Goal: Book appointment/travel/reservation

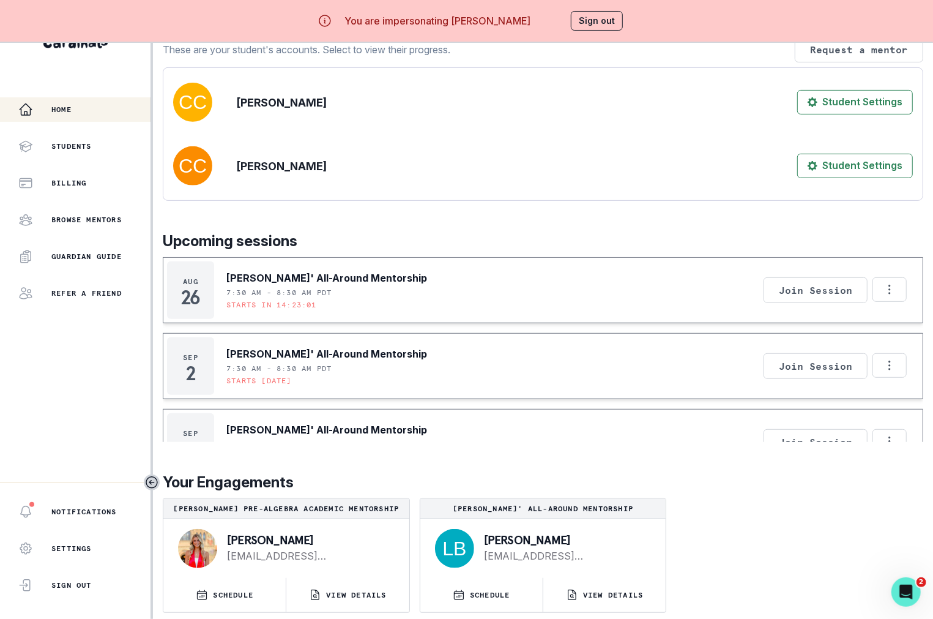
scroll to position [238, 0]
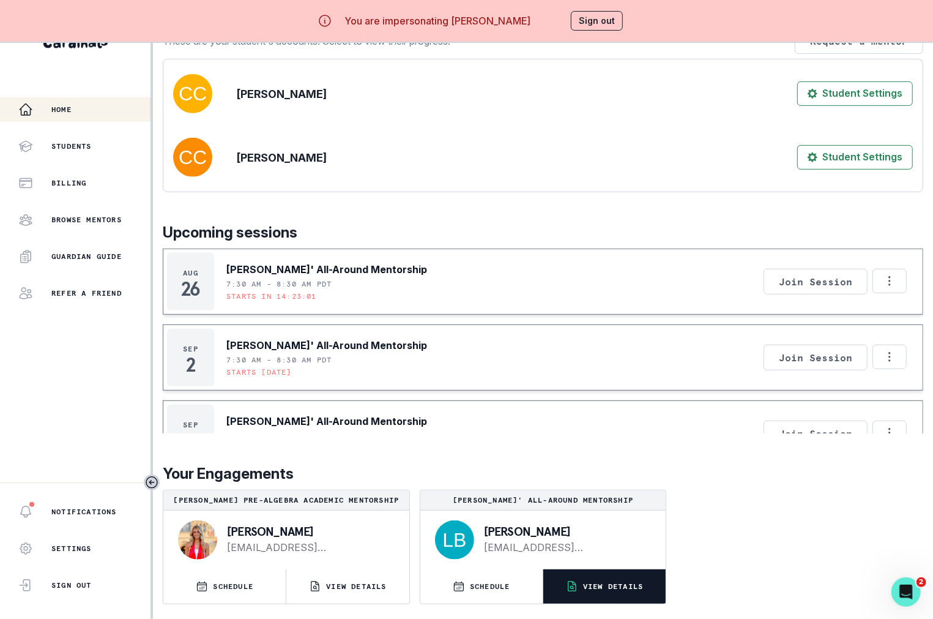
click at [629, 597] on button "VIEW DETAILS" at bounding box center [605, 586] width 122 height 34
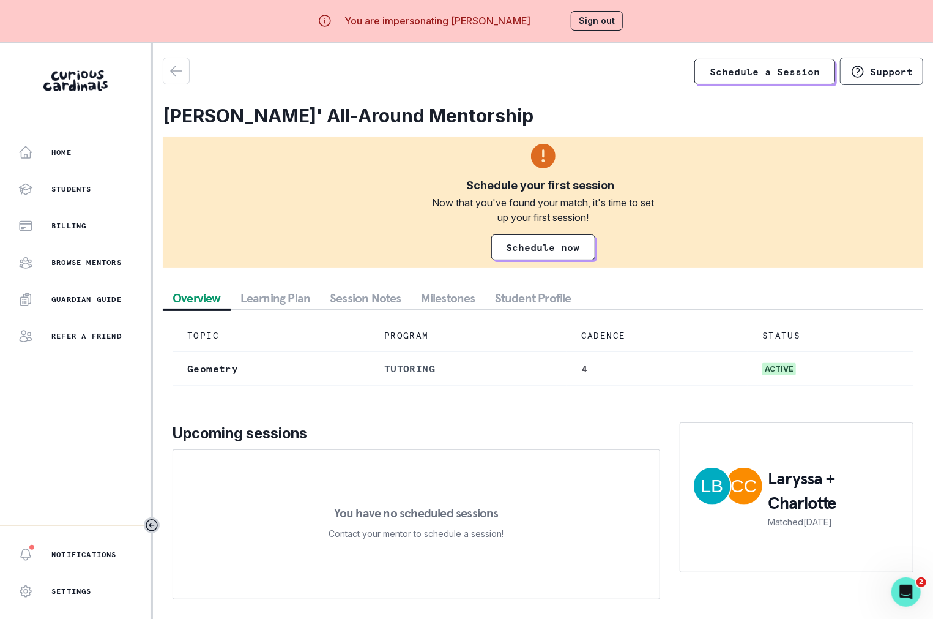
click at [332, 301] on button "Session Notes" at bounding box center [365, 298] width 91 height 22
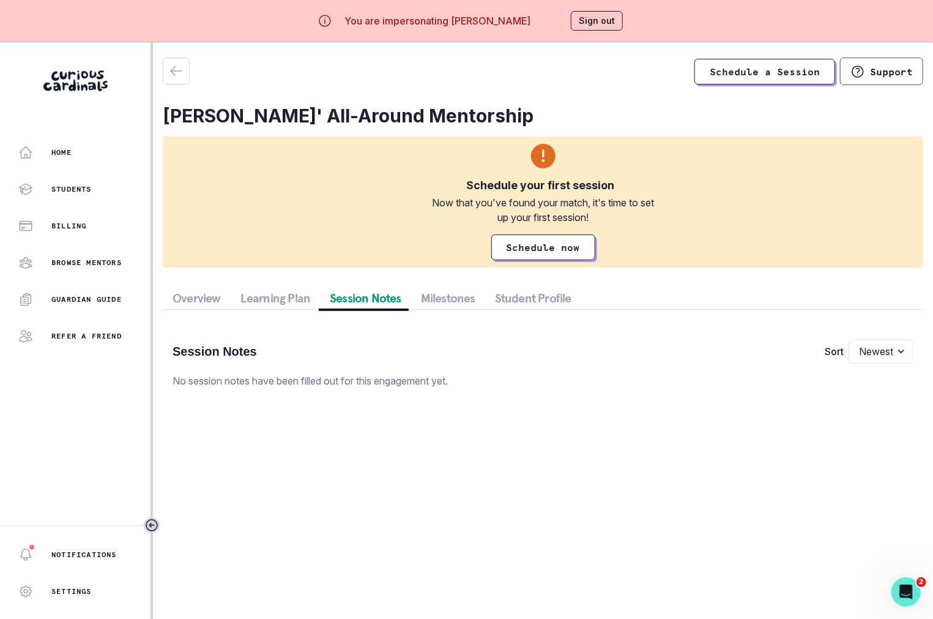
click at [110, 136] on aside "Home Students Billing Browse Mentors Guardian Guide Refer a friend Notification…" at bounding box center [76, 352] width 153 height 619
click at [109, 148] on div "Home" at bounding box center [84, 152] width 132 height 15
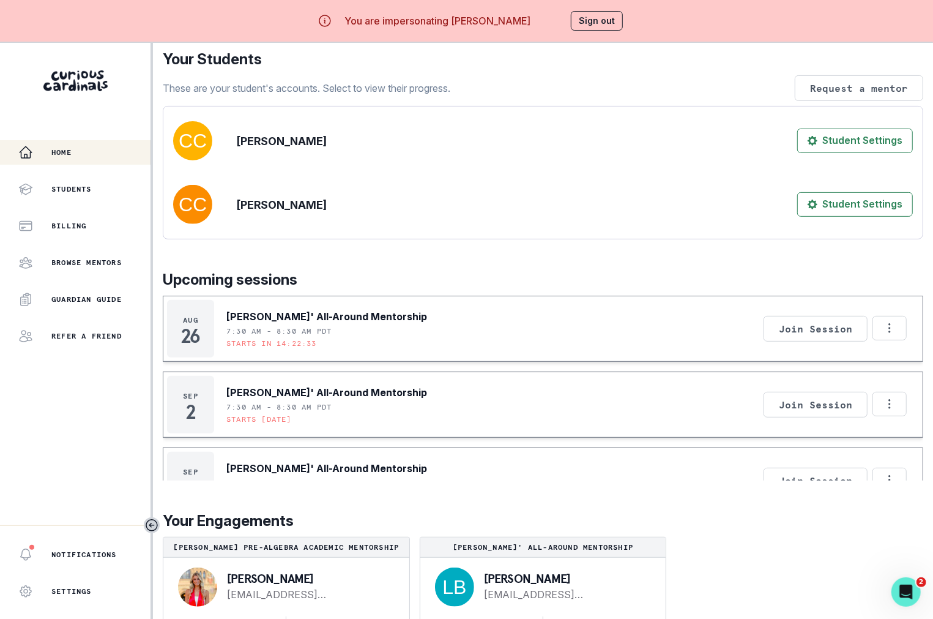
scroll to position [238, 0]
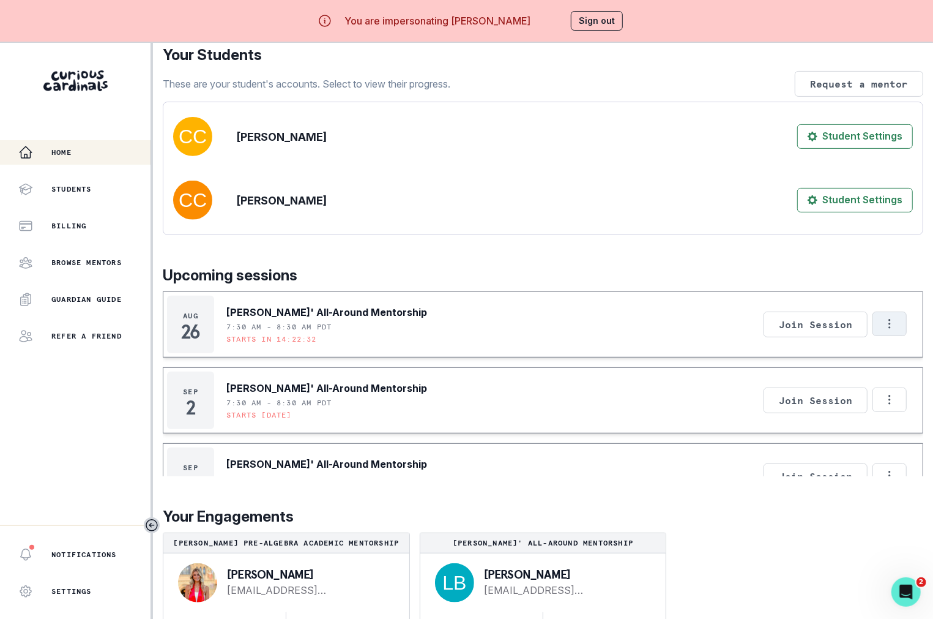
click at [769, 325] on icon "Options" at bounding box center [889, 323] width 13 height 13
click at [769, 374] on button "Cancel Session" at bounding box center [839, 380] width 136 height 22
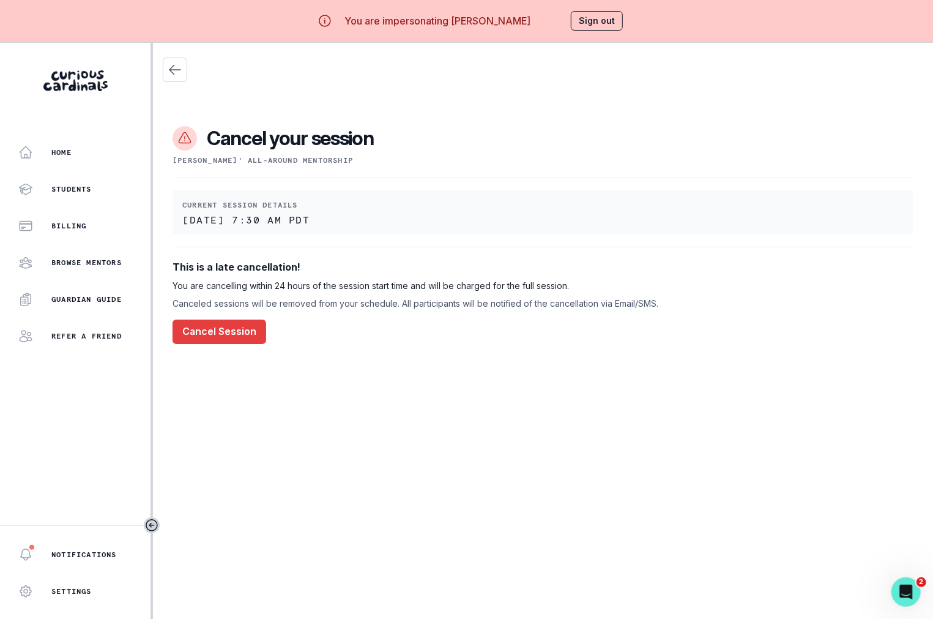
click at [156, 73] on main "Cancel your session [PERSON_NAME]' All-Around Mentorship Current session detail…" at bounding box center [543, 352] width 780 height 619
click at [160, 67] on main "Cancel your session [PERSON_NAME]' All-Around Mentorship Current session detail…" at bounding box center [543, 352] width 780 height 619
click at [170, 69] on icon "Close" at bounding box center [175, 69] width 15 height 15
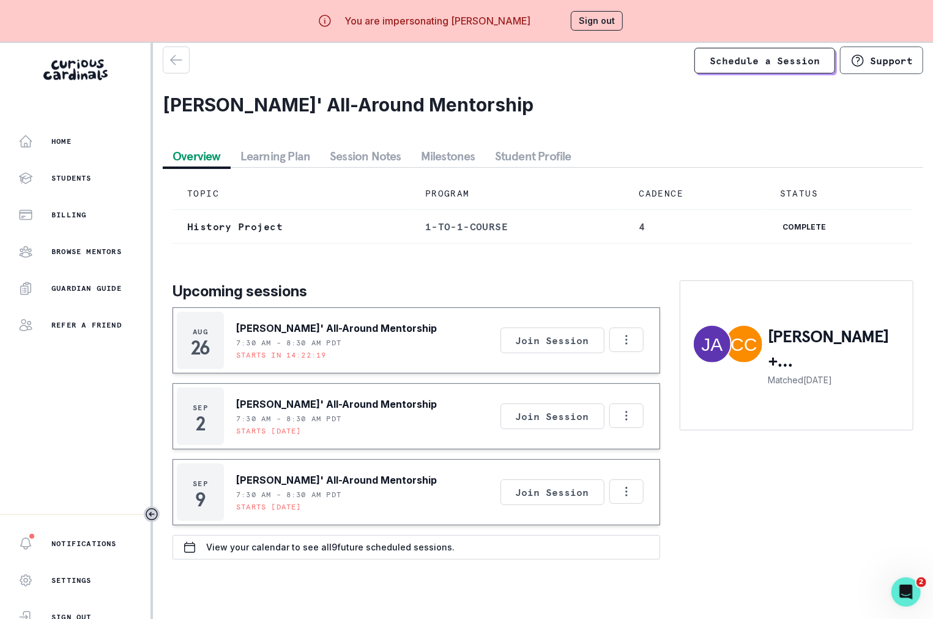
scroll to position [10, 0]
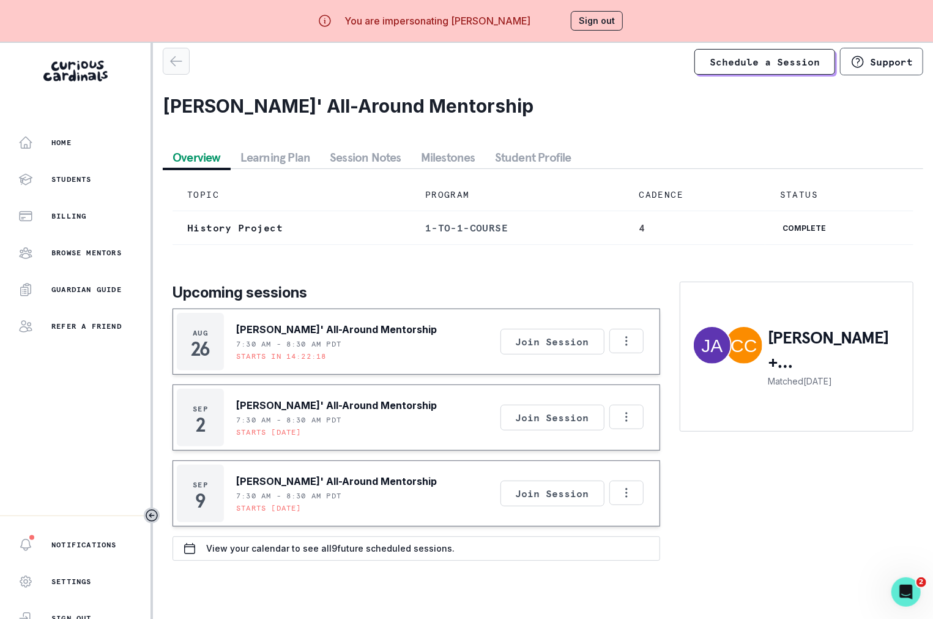
click at [169, 62] on icon "button" at bounding box center [176, 61] width 15 height 15
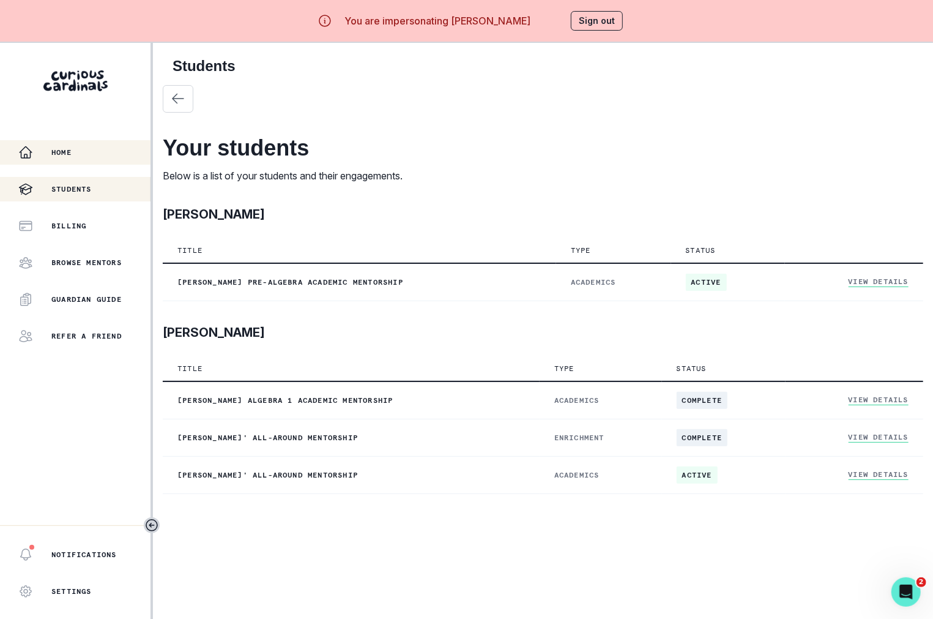
click at [76, 159] on div "Home" at bounding box center [84, 152] width 132 height 15
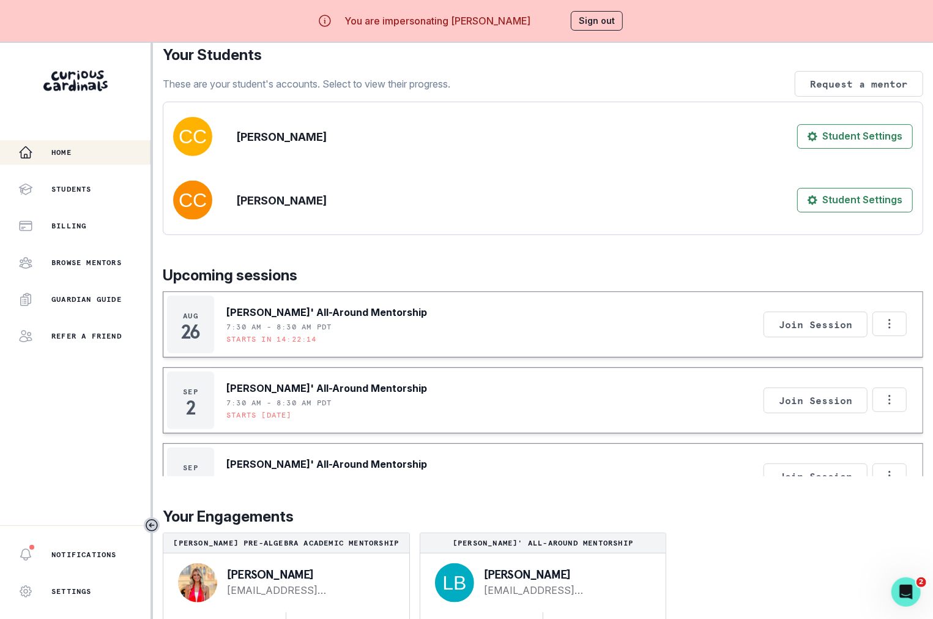
scroll to position [43, 0]
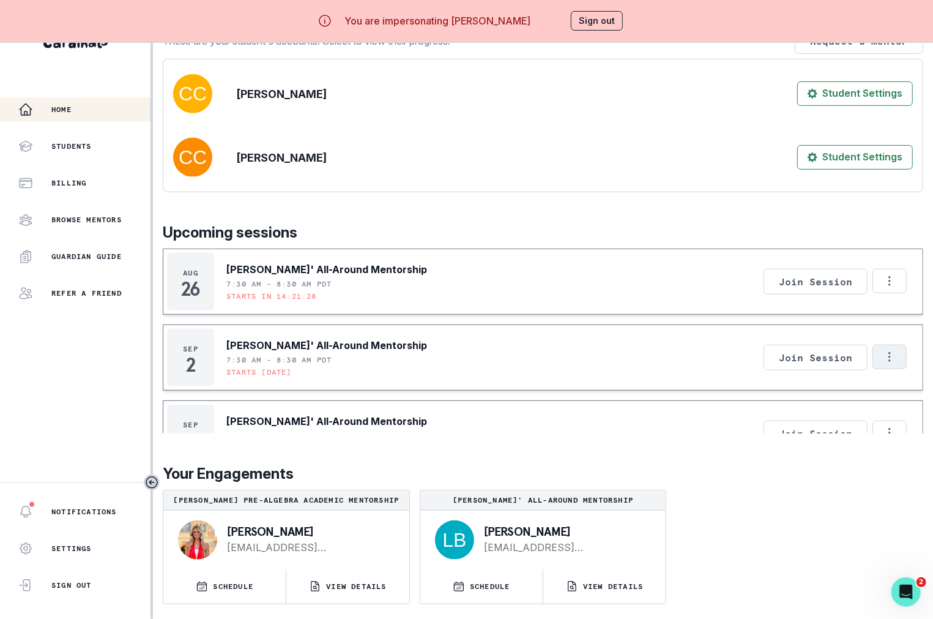
click at [769, 362] on icon "Options" at bounding box center [889, 356] width 13 height 13
click at [769, 409] on button "Cancel Session" at bounding box center [839, 413] width 136 height 22
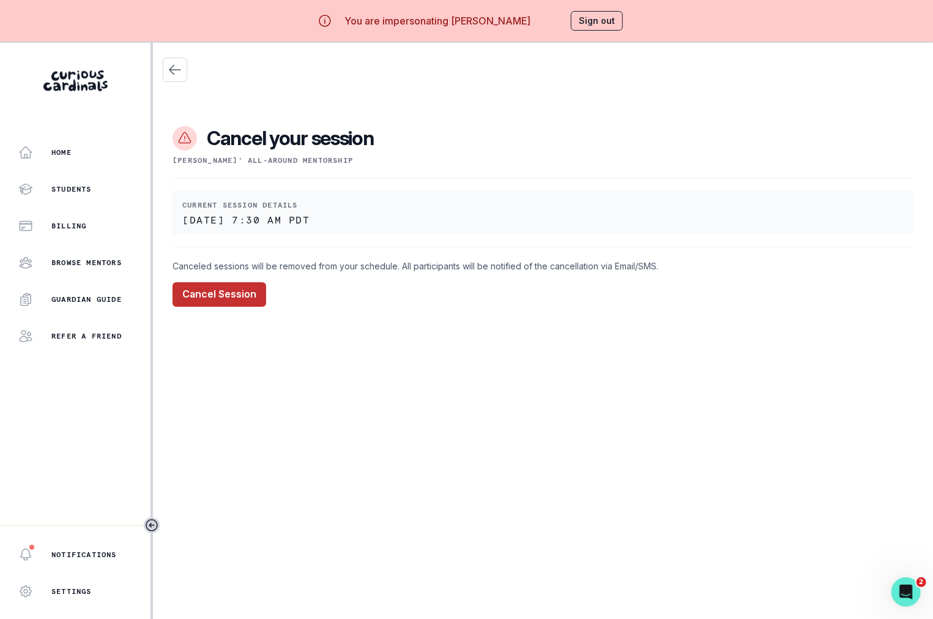
click at [231, 299] on button "Cancel Session" at bounding box center [220, 294] width 94 height 24
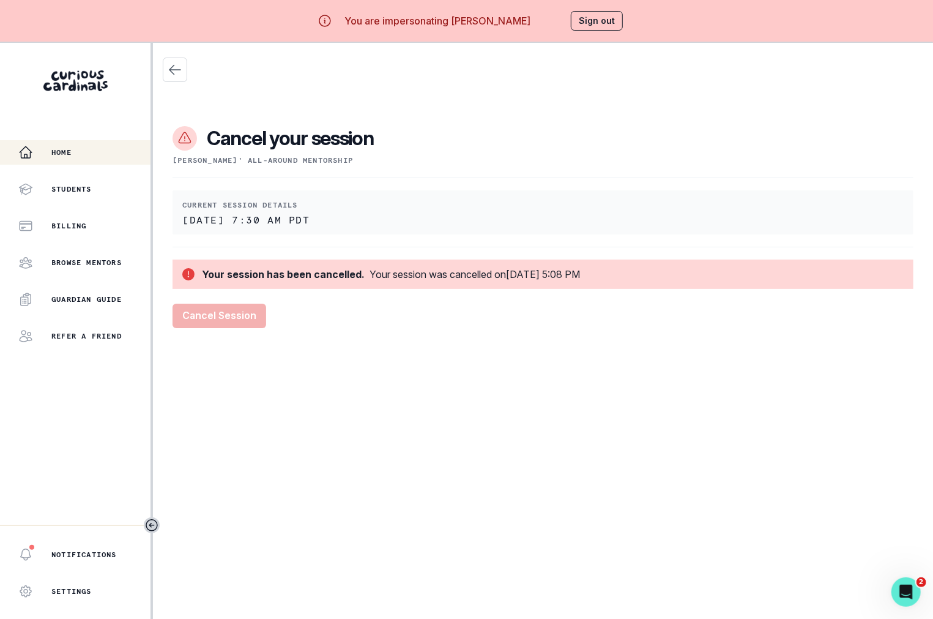
click at [99, 141] on button "Home" at bounding box center [75, 152] width 151 height 24
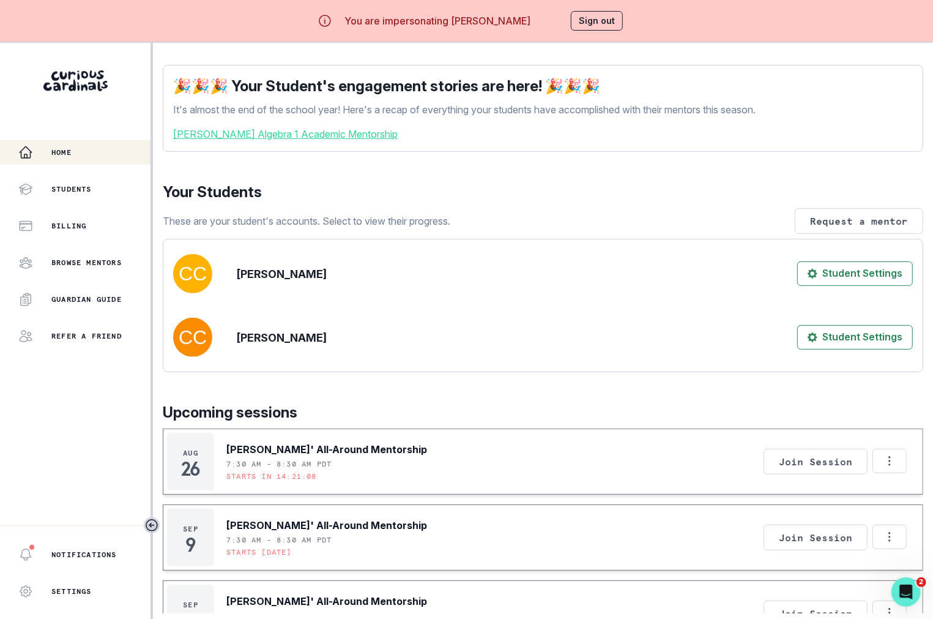
scroll to position [238, 0]
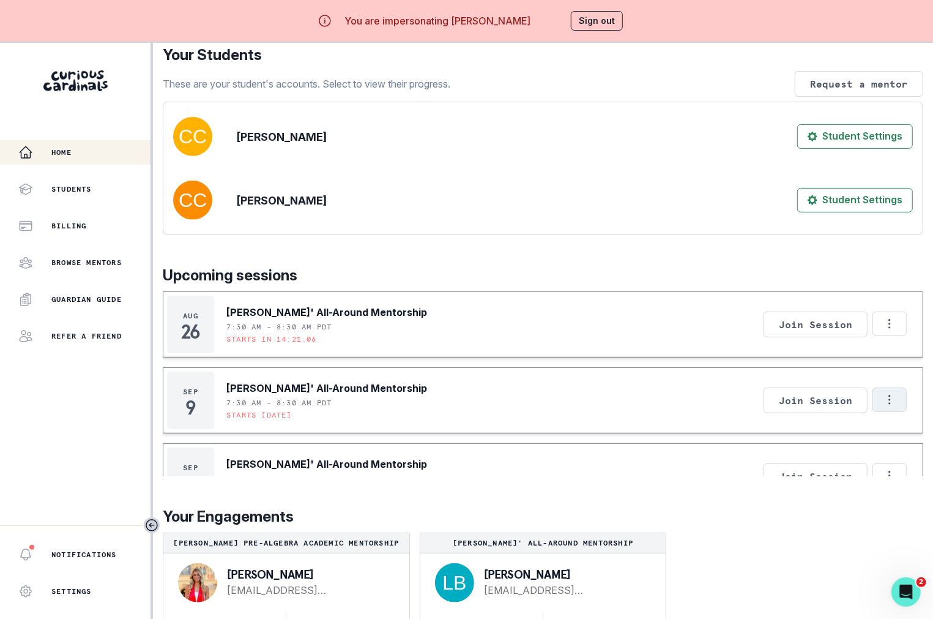
click at [769, 394] on icon "Options" at bounding box center [889, 399] width 13 height 13
click at [769, 449] on button "Cancel Session" at bounding box center [839, 455] width 136 height 22
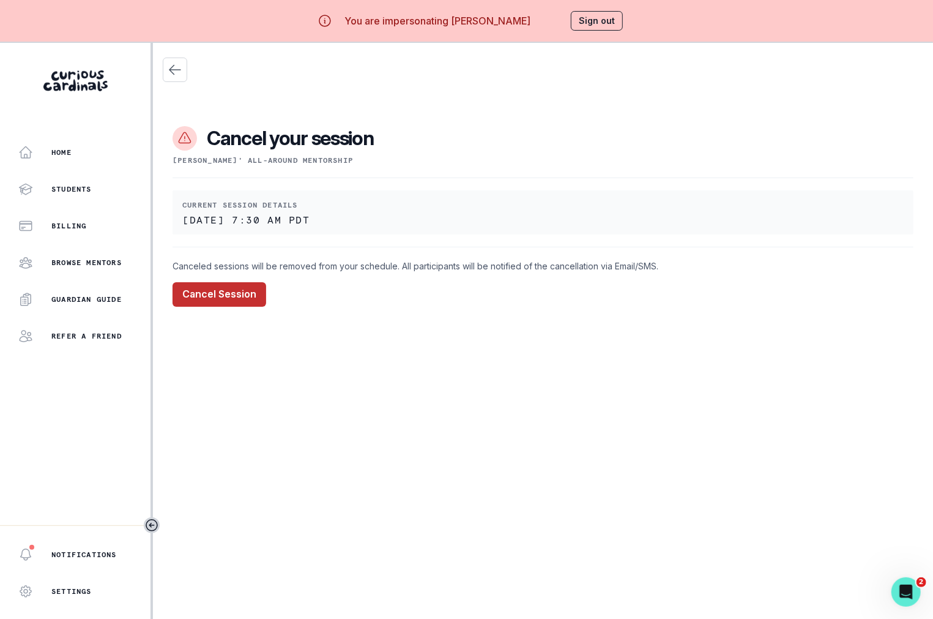
click at [225, 297] on button "Cancel Session" at bounding box center [220, 294] width 94 height 24
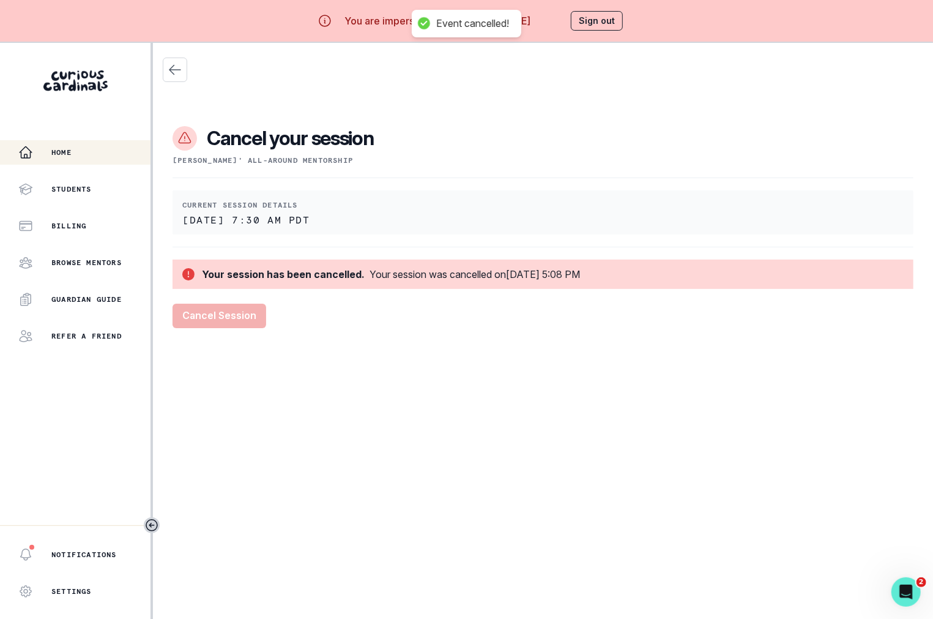
click at [78, 150] on div "Home" at bounding box center [84, 152] width 132 height 15
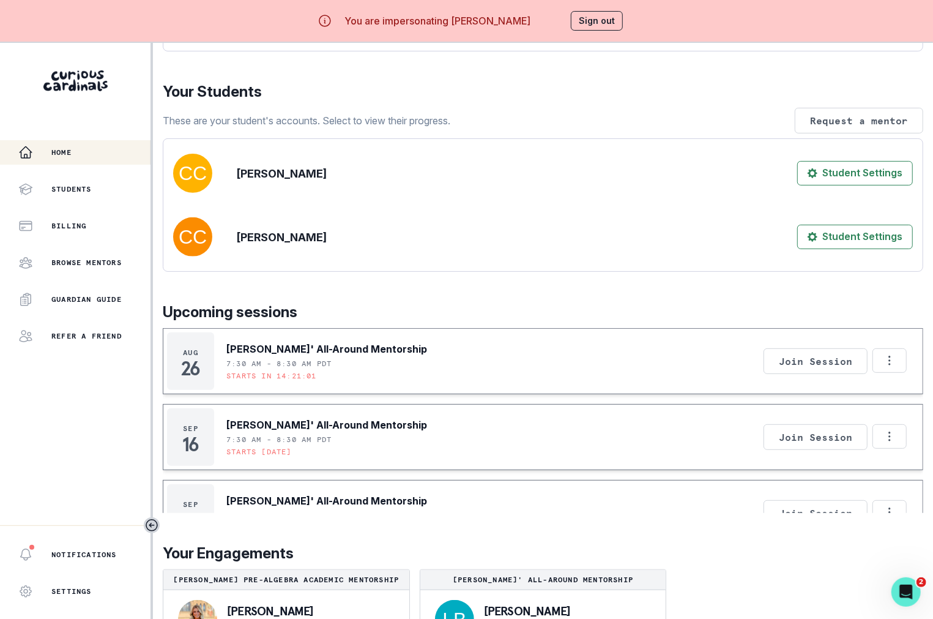
scroll to position [206, 0]
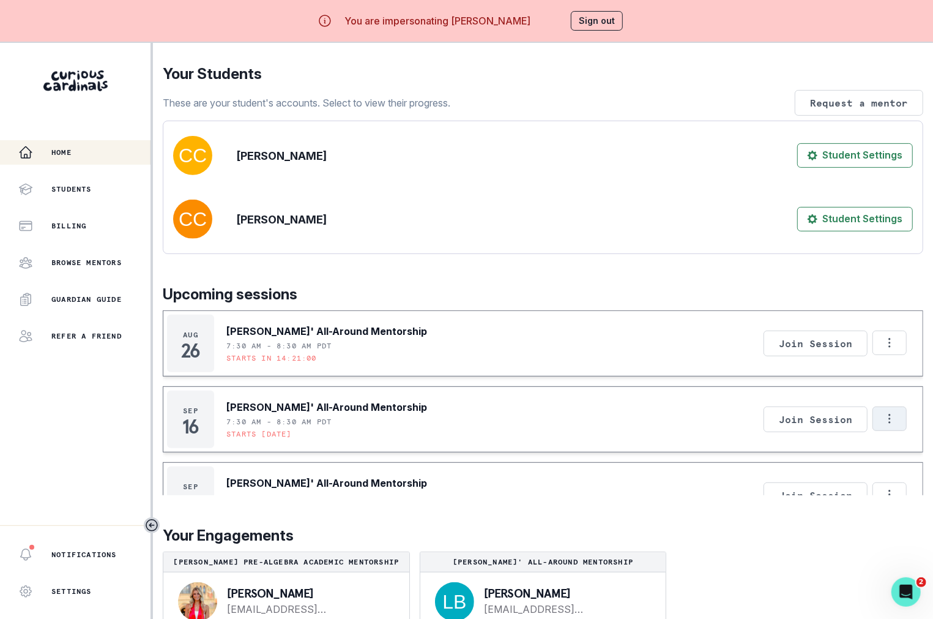
click at [769, 425] on icon "Options" at bounding box center [889, 418] width 13 height 13
click at [769, 491] on button "Cancel Session" at bounding box center [839, 487] width 136 height 22
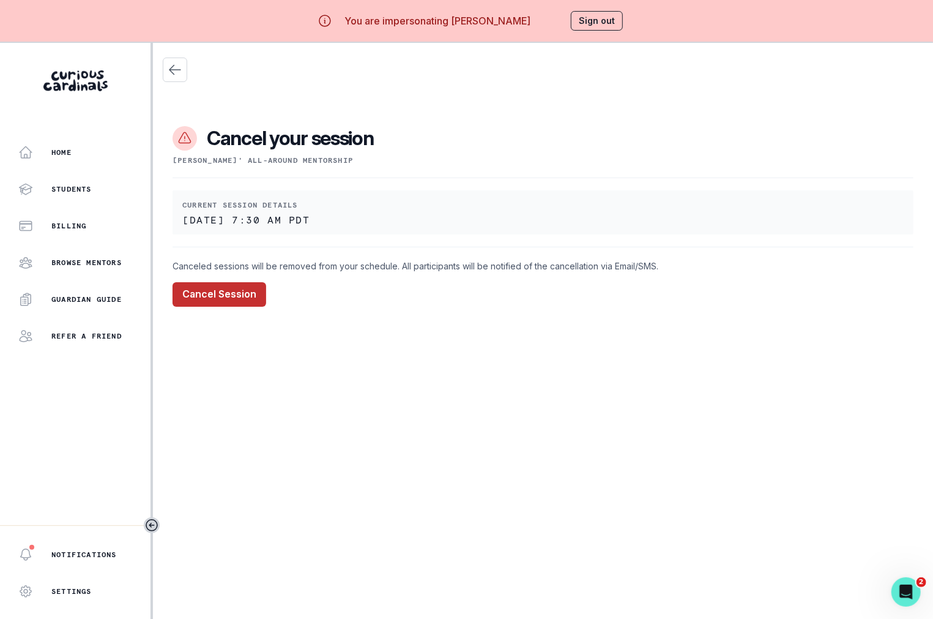
click at [233, 297] on button "Cancel Session" at bounding box center [220, 294] width 94 height 24
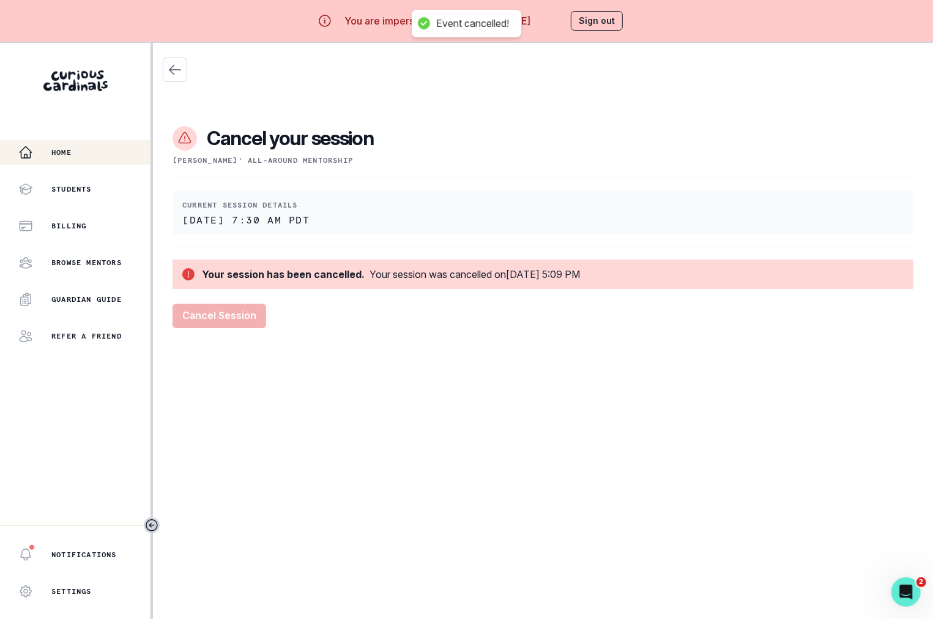
click at [77, 148] on div "Home" at bounding box center [84, 152] width 132 height 15
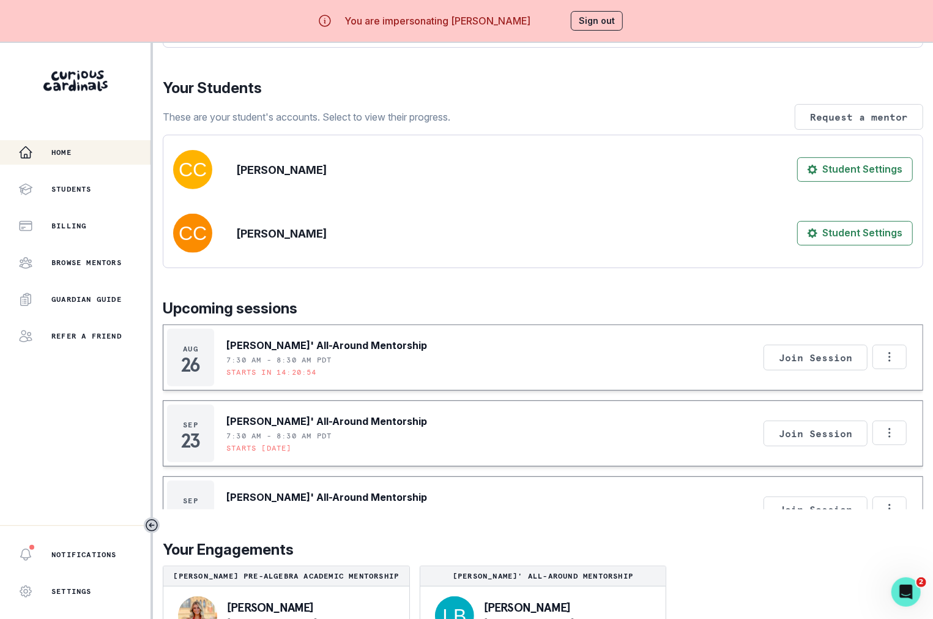
scroll to position [214, 0]
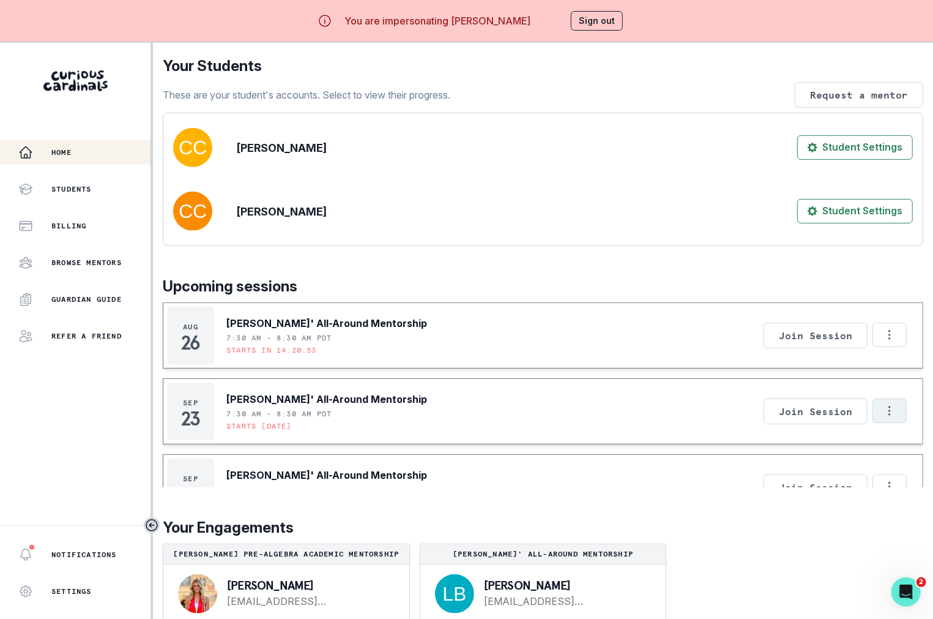
click at [769, 415] on icon "Options" at bounding box center [890, 410] width 2 height 9
click at [769, 478] on button "Cancel Session" at bounding box center [839, 479] width 136 height 22
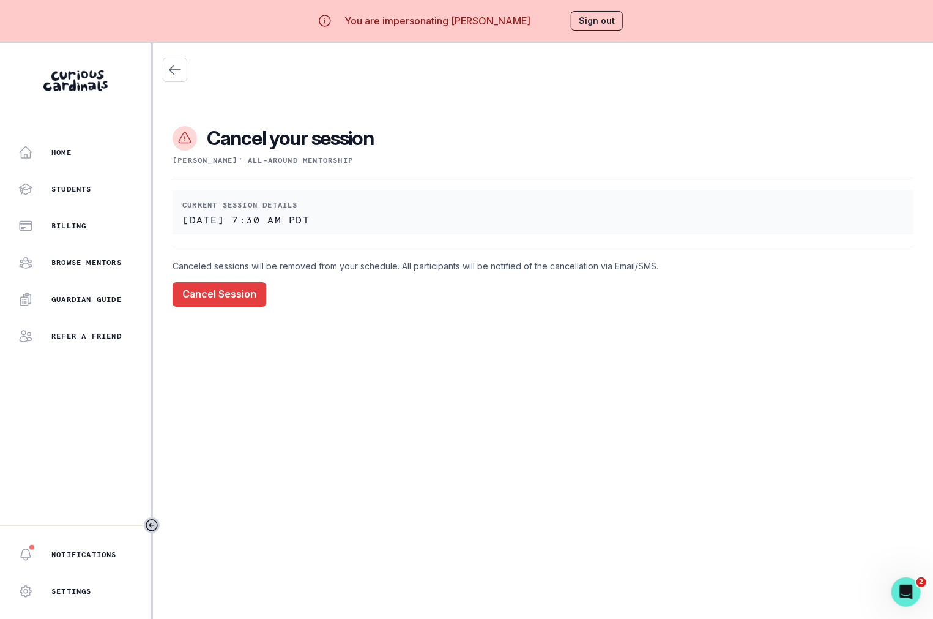
click at [233, 308] on div "Cancel your session [PERSON_NAME]' All-Around Mentorship Current session detail…" at bounding box center [543, 187] width 761 height 288
click at [218, 302] on button "Cancel Session" at bounding box center [220, 294] width 94 height 24
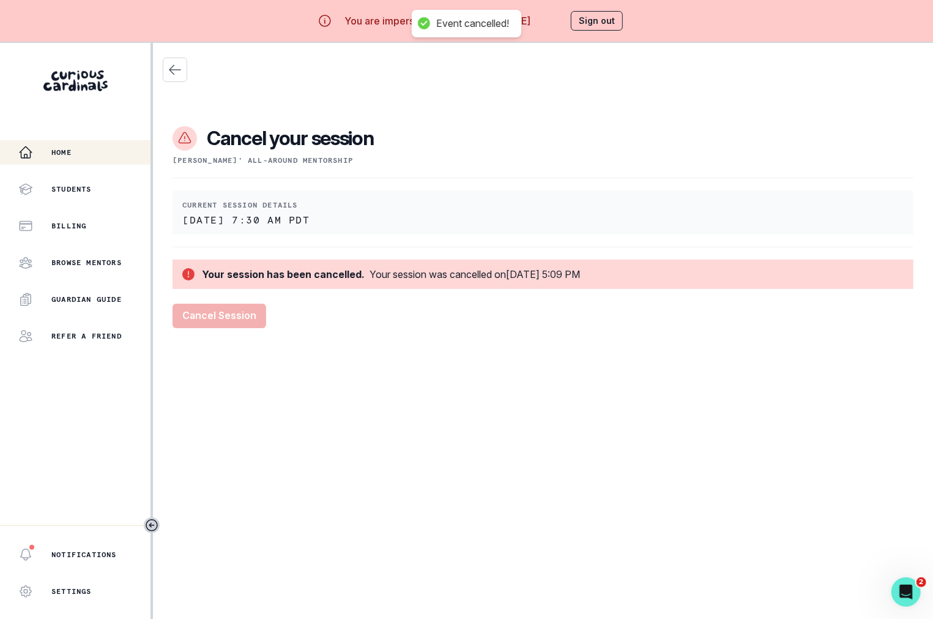
click at [101, 143] on button "Home" at bounding box center [75, 152] width 151 height 24
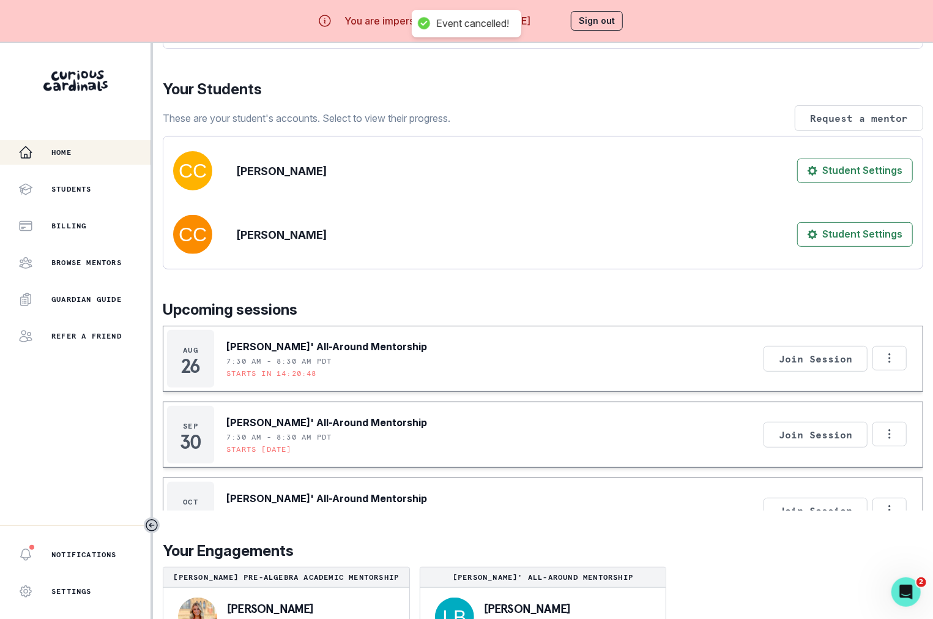
scroll to position [238, 0]
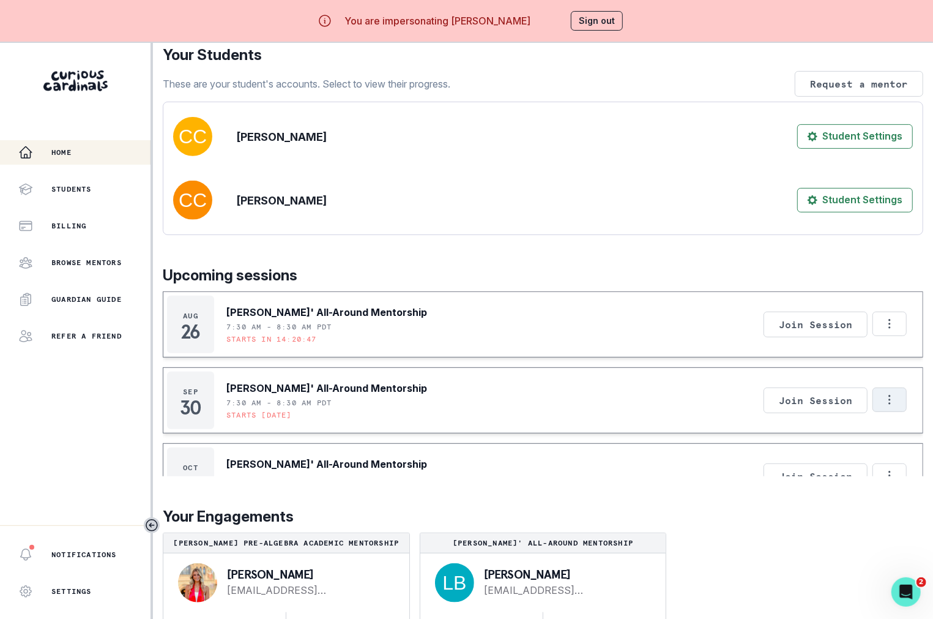
click at [769, 400] on icon "Options" at bounding box center [889, 399] width 13 height 13
click at [769, 458] on button "Cancel Session" at bounding box center [839, 455] width 136 height 22
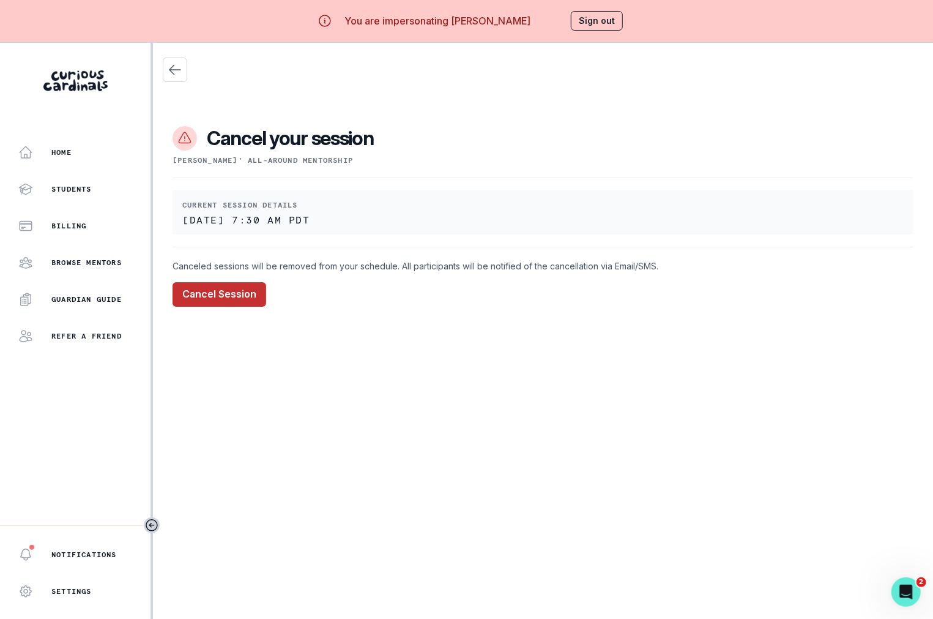
click at [239, 294] on button "Cancel Session" at bounding box center [220, 294] width 94 height 24
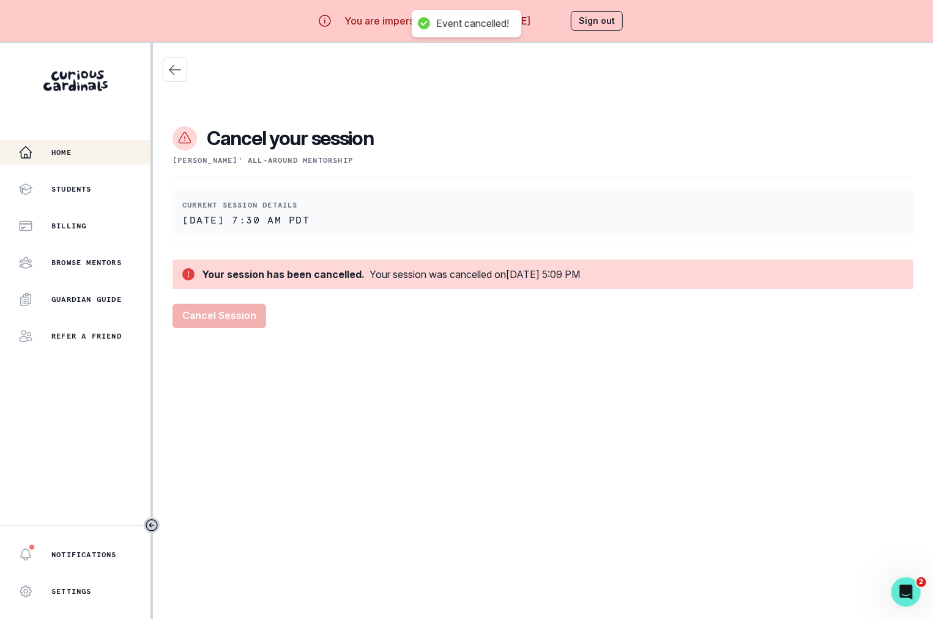
click at [100, 143] on button "Home" at bounding box center [75, 152] width 151 height 24
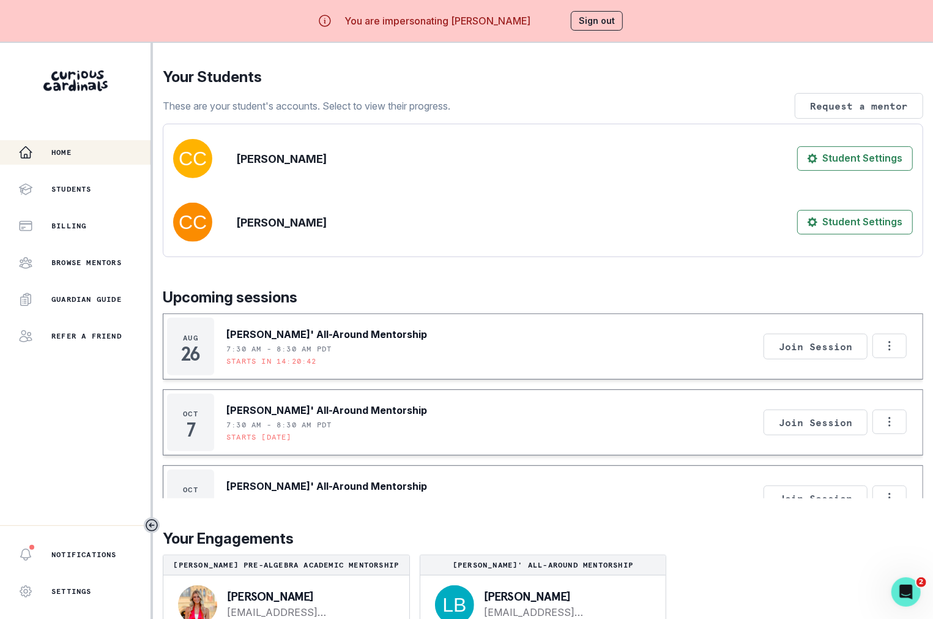
scroll to position [238, 0]
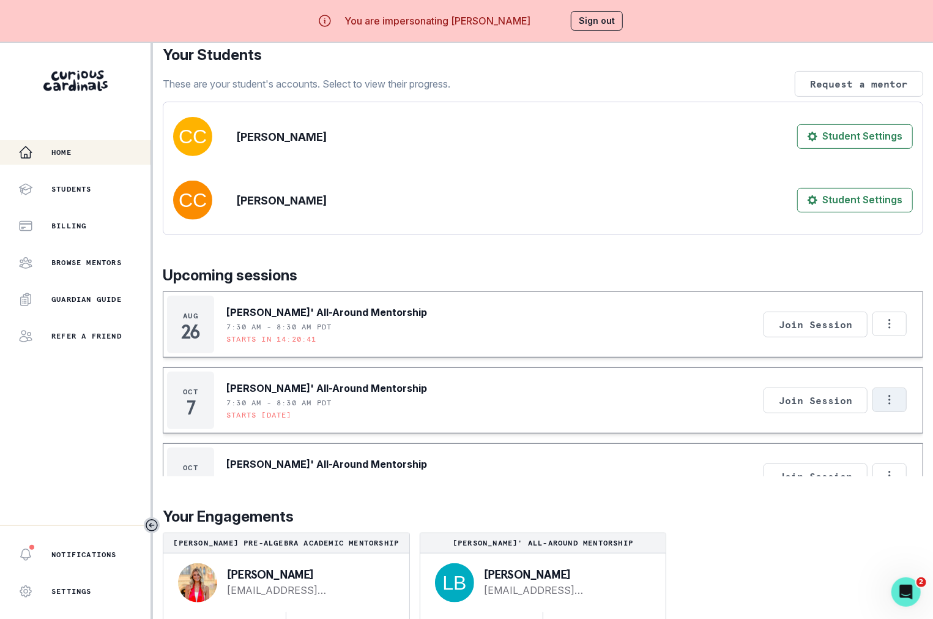
click at [769, 398] on button "Options" at bounding box center [890, 399] width 34 height 24
click at [769, 457] on button "Cancel Session" at bounding box center [839, 455] width 136 height 22
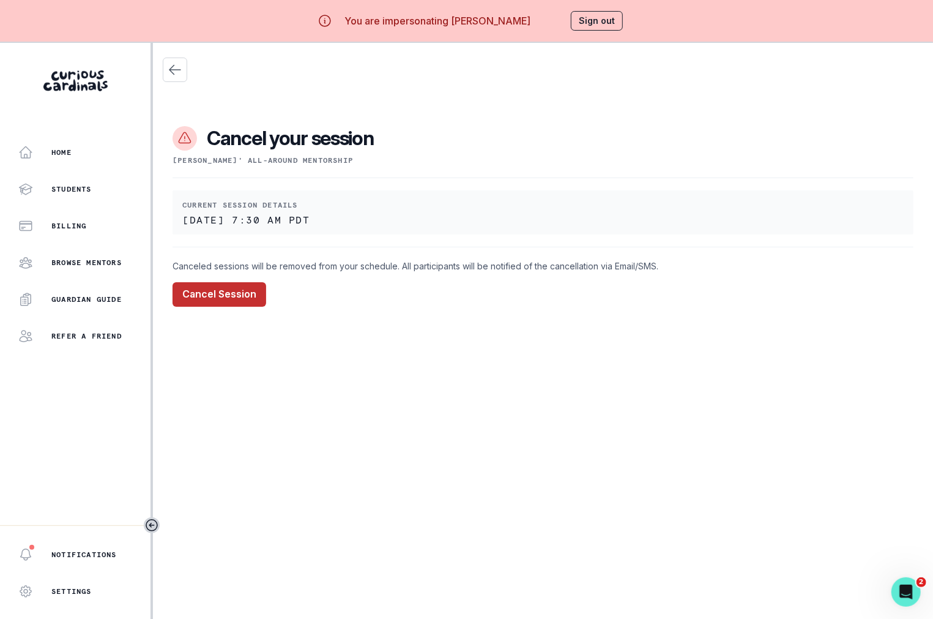
click at [239, 294] on button "Cancel Session" at bounding box center [220, 294] width 94 height 24
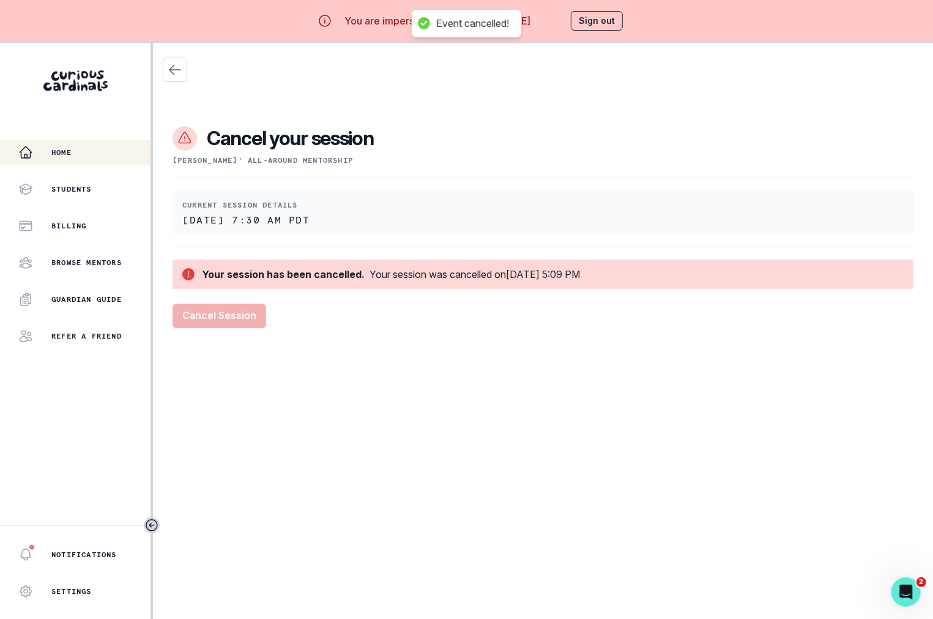
click at [74, 150] on div "Home" at bounding box center [84, 152] width 132 height 15
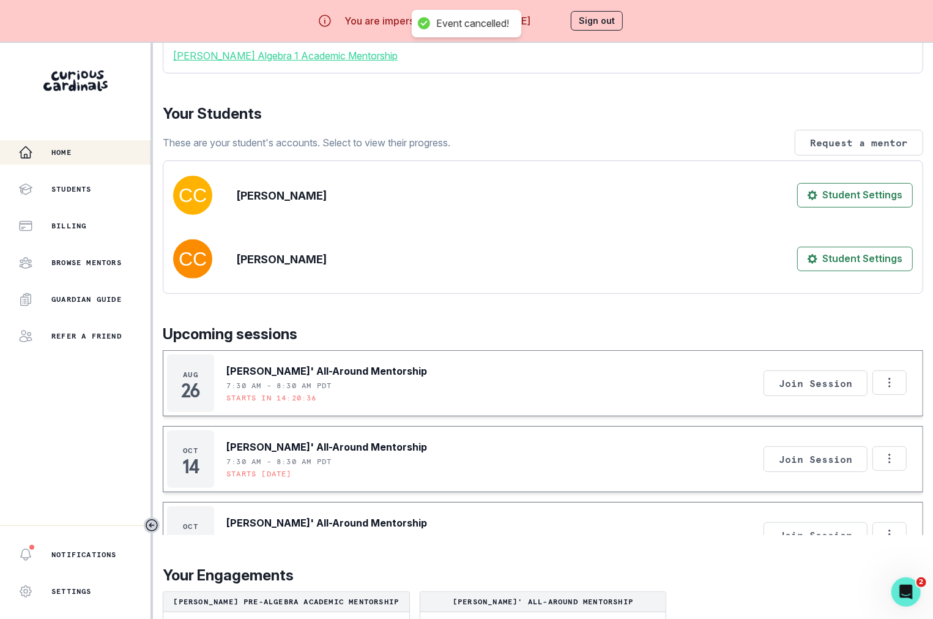
scroll to position [238, 0]
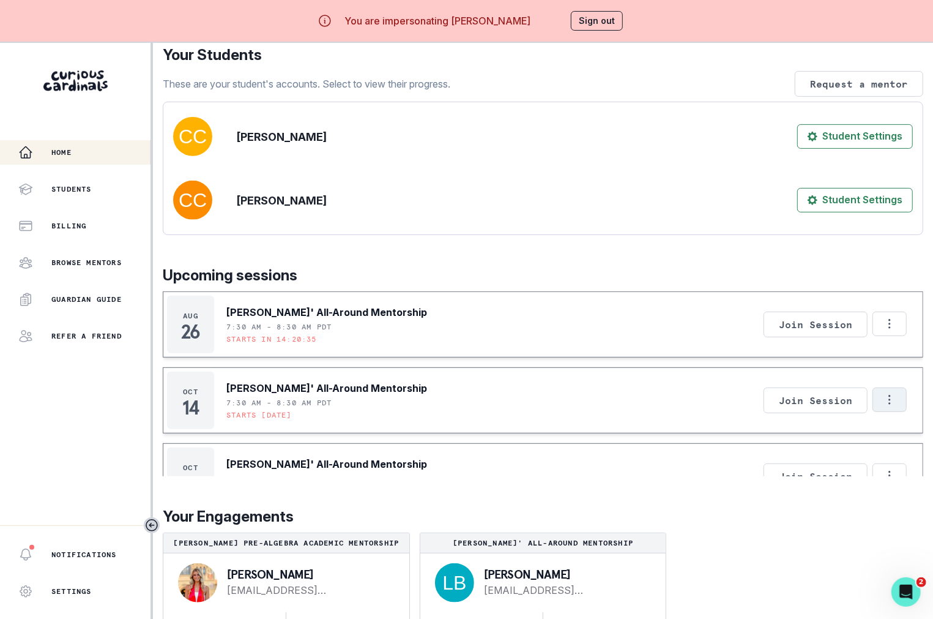
click at [769, 403] on icon "Options" at bounding box center [889, 399] width 13 height 13
click at [769, 457] on button "Cancel Session" at bounding box center [839, 455] width 136 height 22
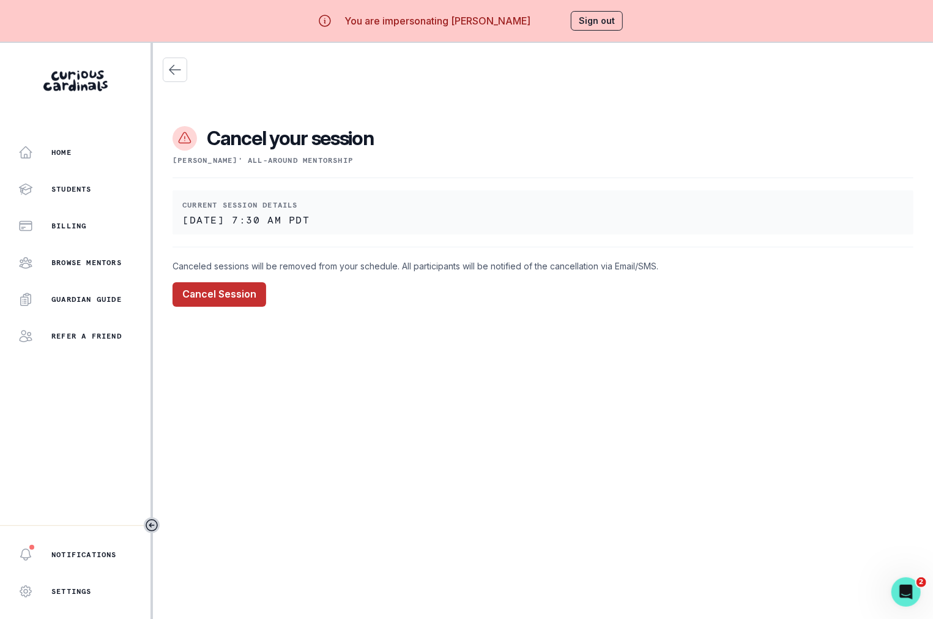
click at [247, 291] on button "Cancel Session" at bounding box center [220, 294] width 94 height 24
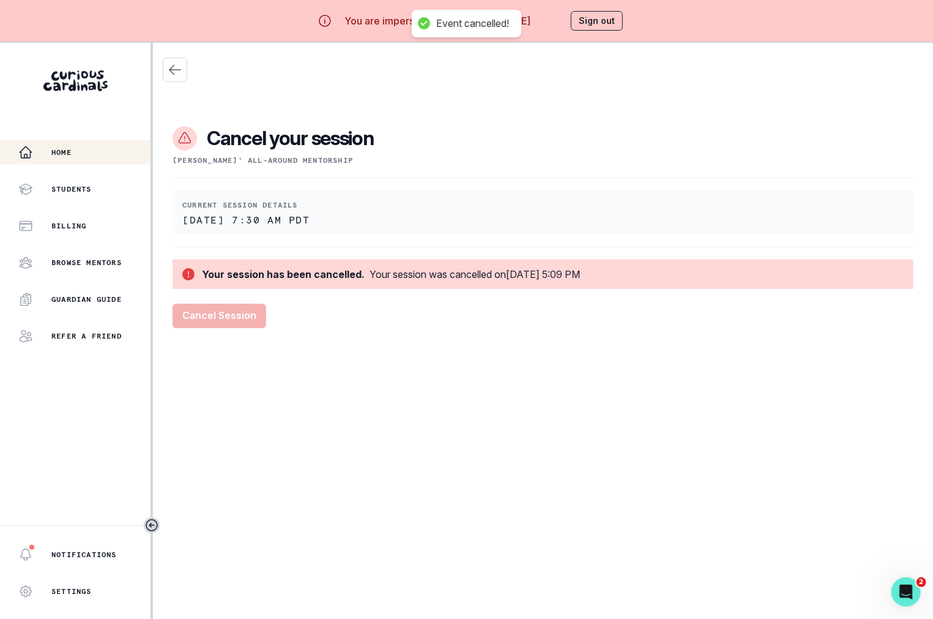
click at [85, 154] on div "Home" at bounding box center [84, 152] width 132 height 15
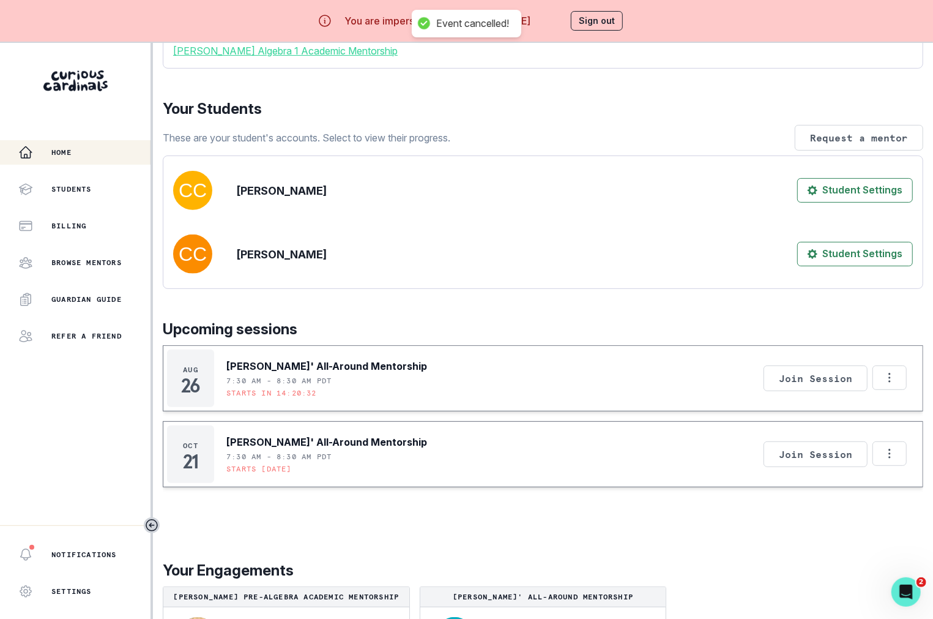
scroll to position [238, 0]
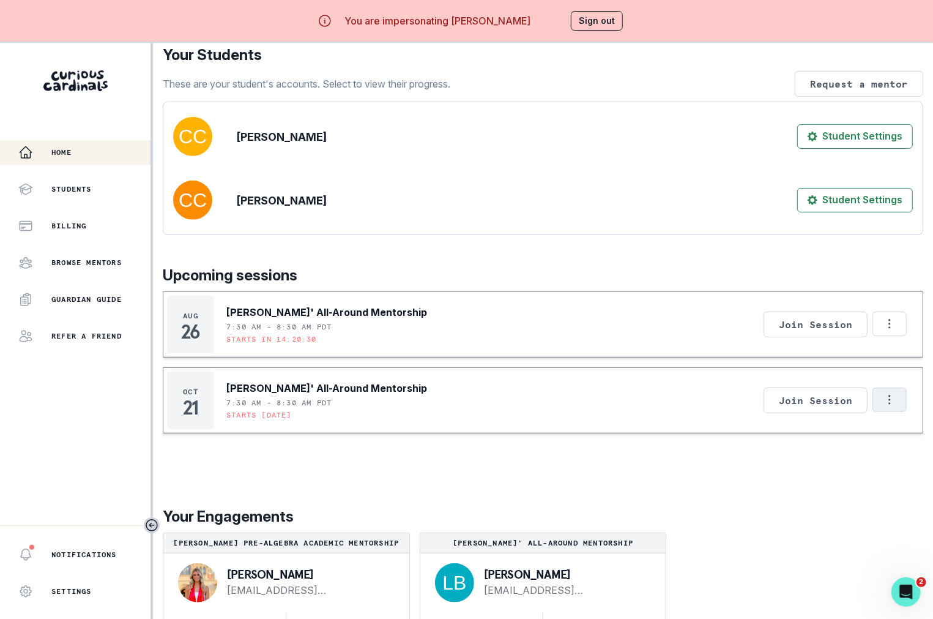
click at [769, 403] on icon "Options" at bounding box center [889, 399] width 13 height 13
click at [769, 453] on button "Cancel Session" at bounding box center [839, 455] width 136 height 22
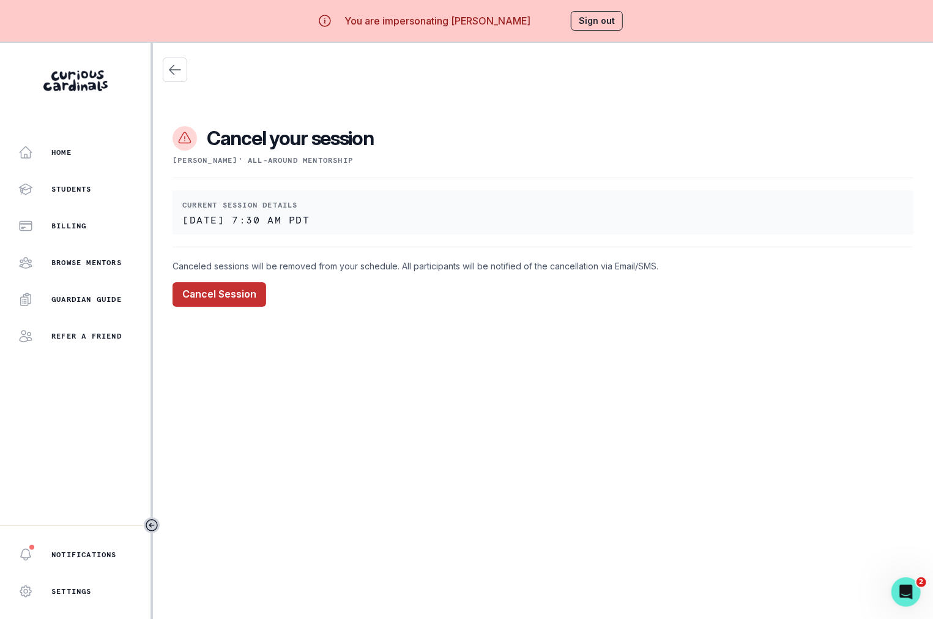
click at [223, 294] on button "Cancel Session" at bounding box center [220, 294] width 94 height 24
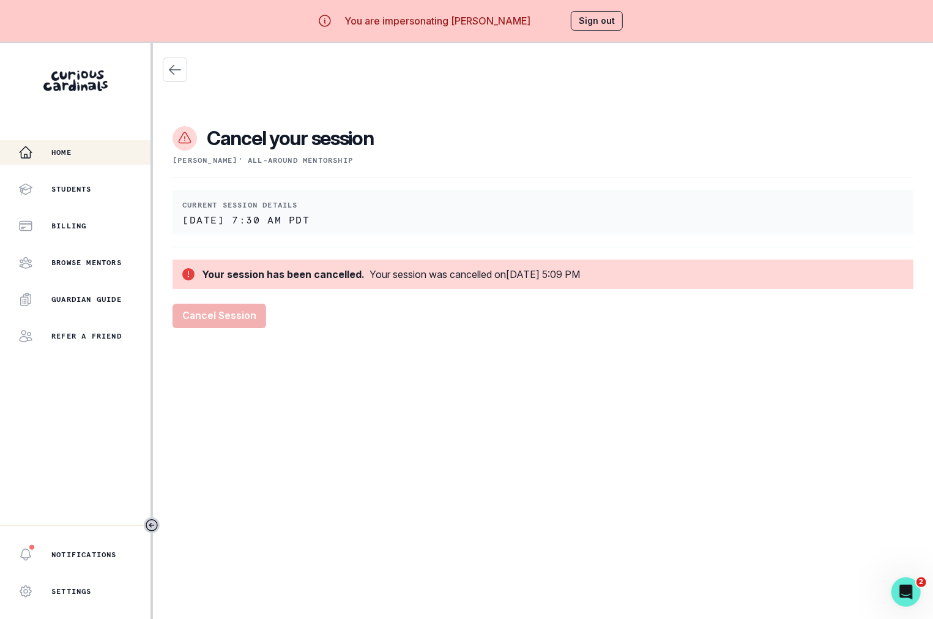
click at [82, 159] on div "Home" at bounding box center [84, 152] width 132 height 15
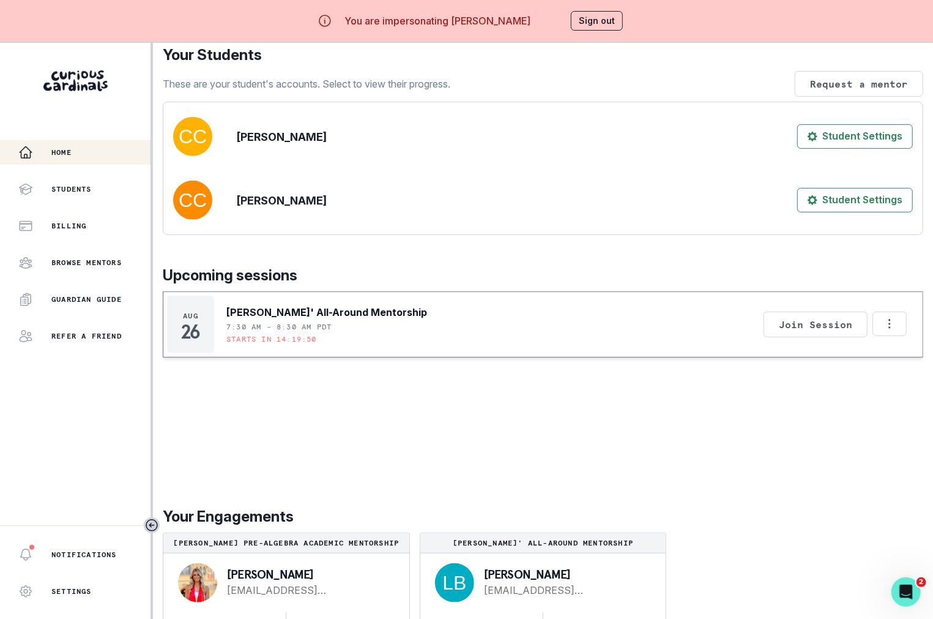
scroll to position [43, 0]
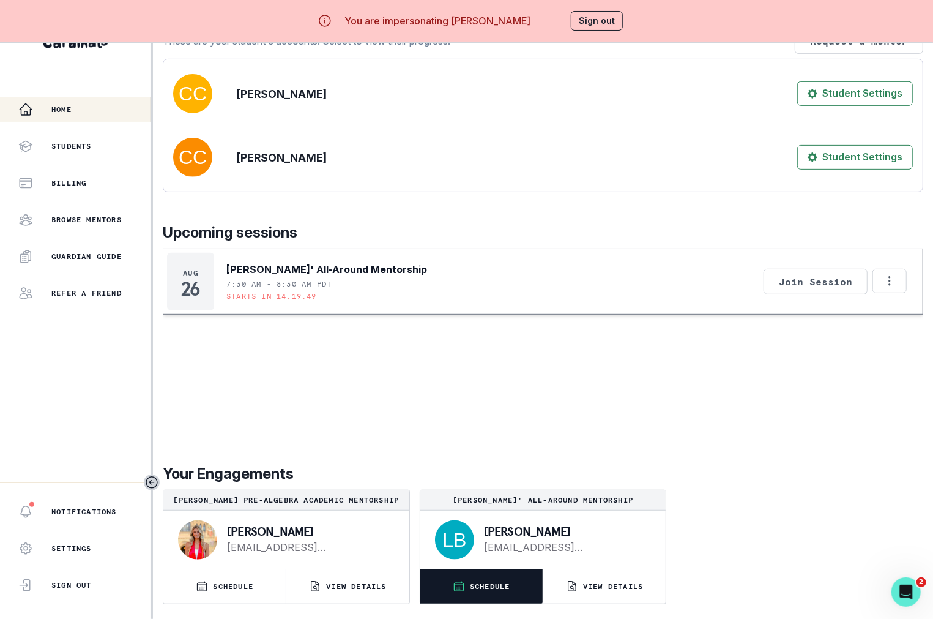
click at [515, 591] on button "SCHEDULE" at bounding box center [481, 586] width 122 height 34
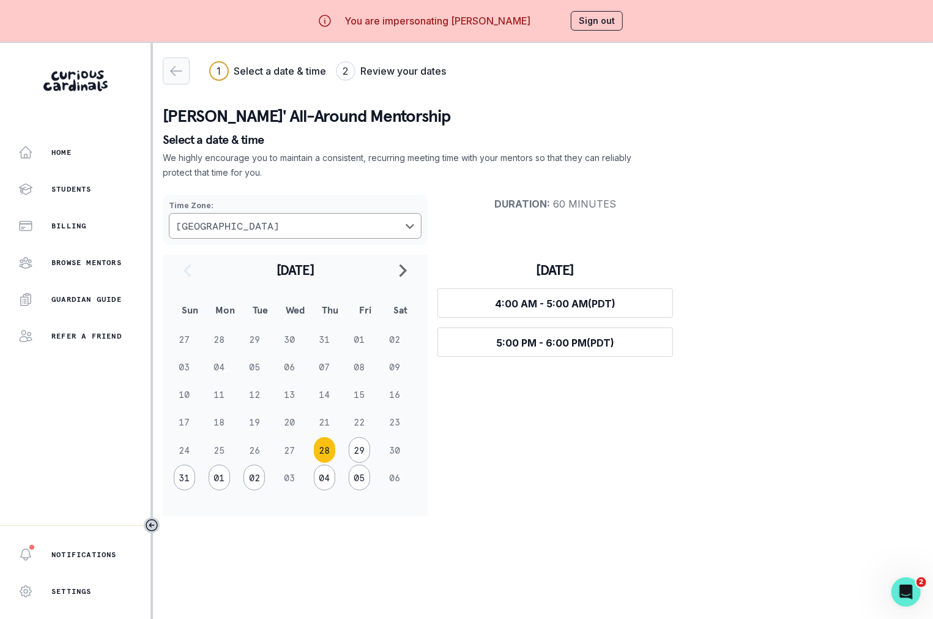
click at [175, 77] on icon "button" at bounding box center [176, 71] width 15 height 15
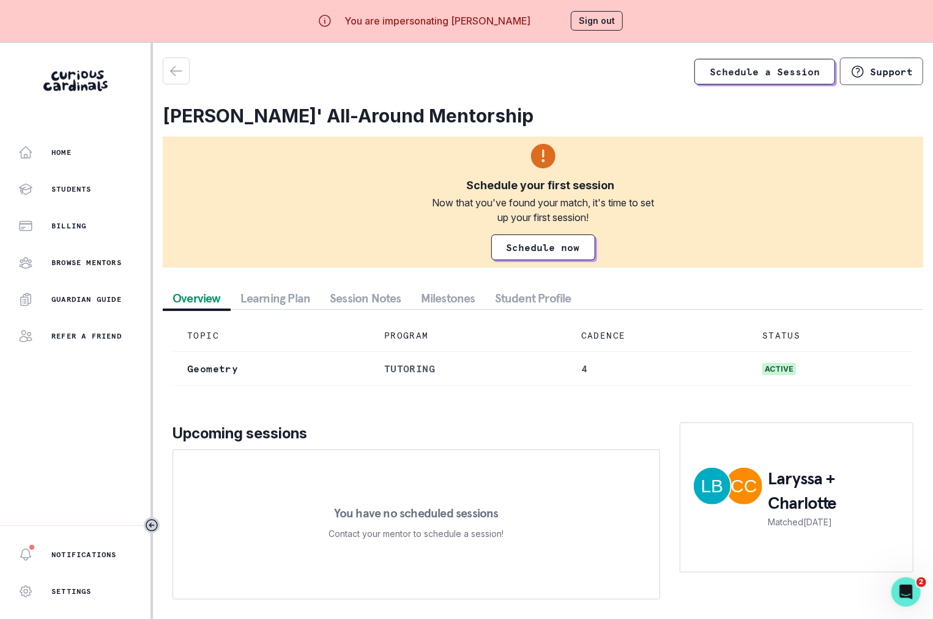
scroll to position [43, 0]
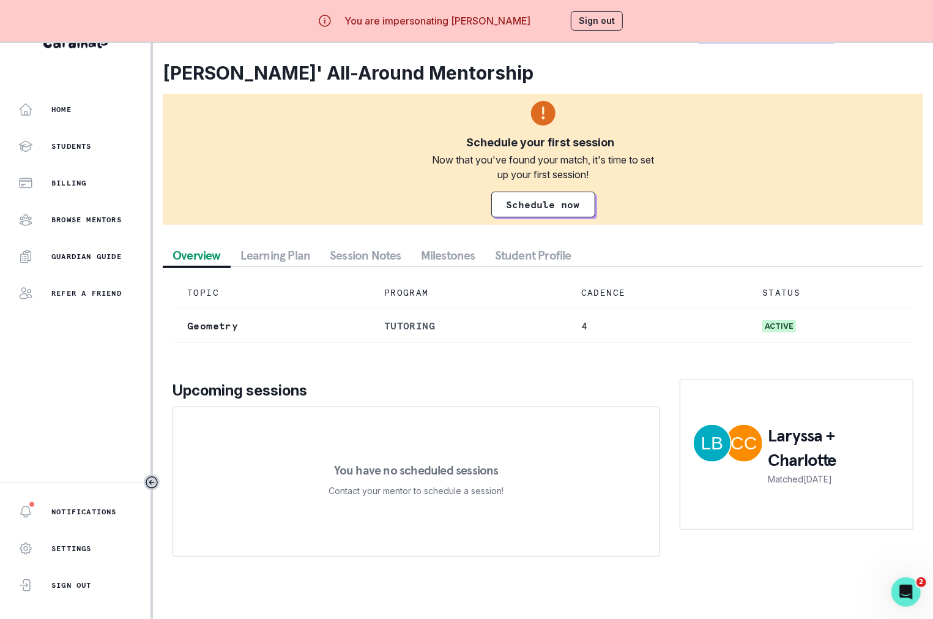
click at [94, 124] on div "Home Students Billing Browse Mentors Guardian Guide Refer a friend" at bounding box center [75, 201] width 151 height 208
click at [81, 119] on button "Home" at bounding box center [75, 109] width 151 height 24
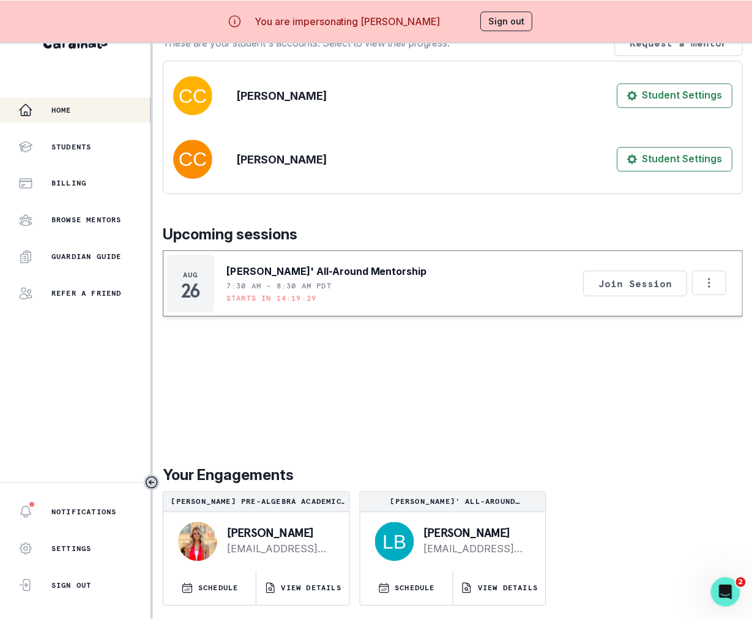
scroll to position [253, 0]
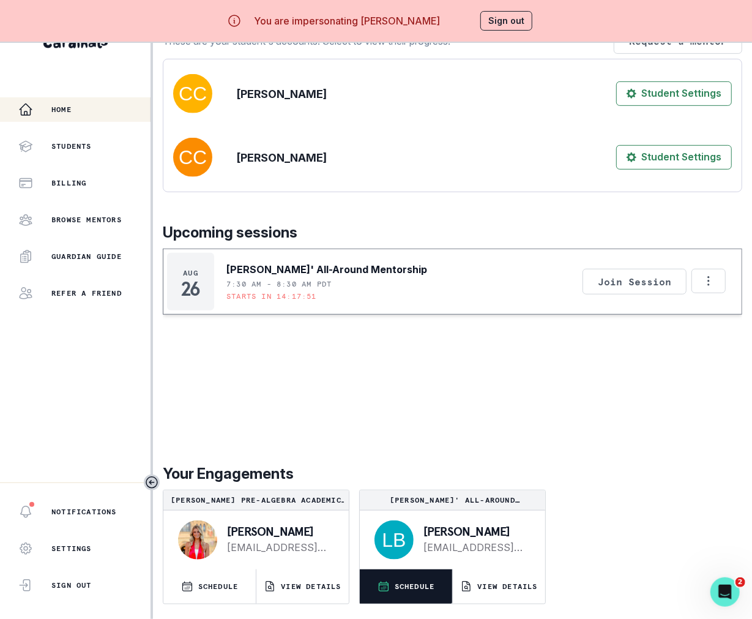
click at [412, 592] on button "SCHEDULE" at bounding box center [406, 586] width 92 height 34
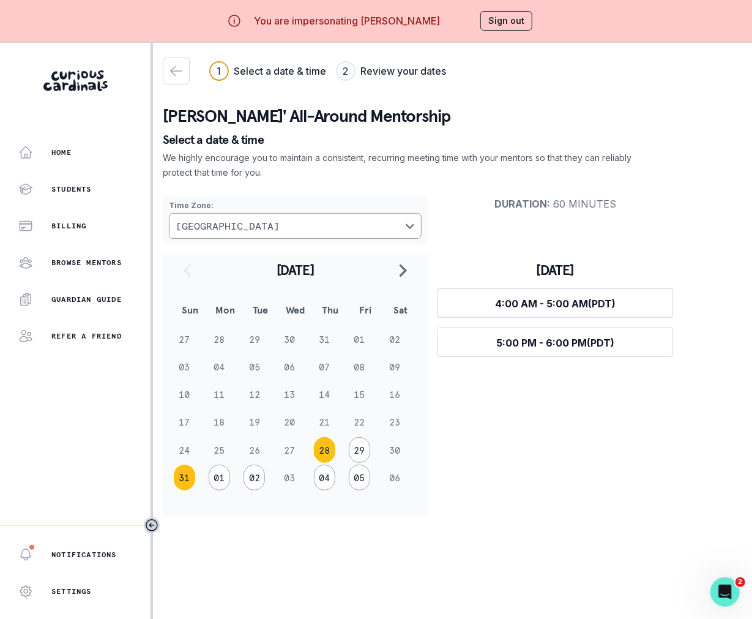
click at [184, 478] on button "31" at bounding box center [184, 478] width 21 height 26
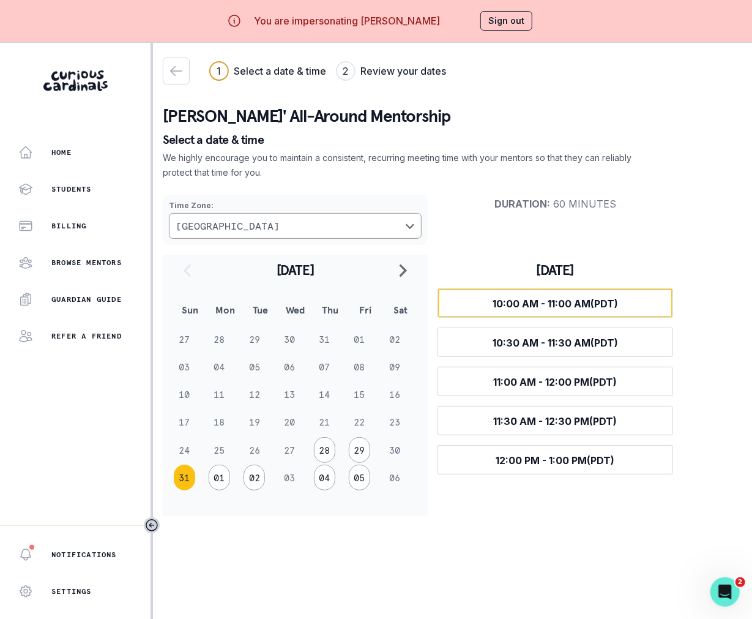
click at [517, 306] on span "10:00 AM - 11:00 AM (PDT)" at bounding box center [555, 303] width 125 height 12
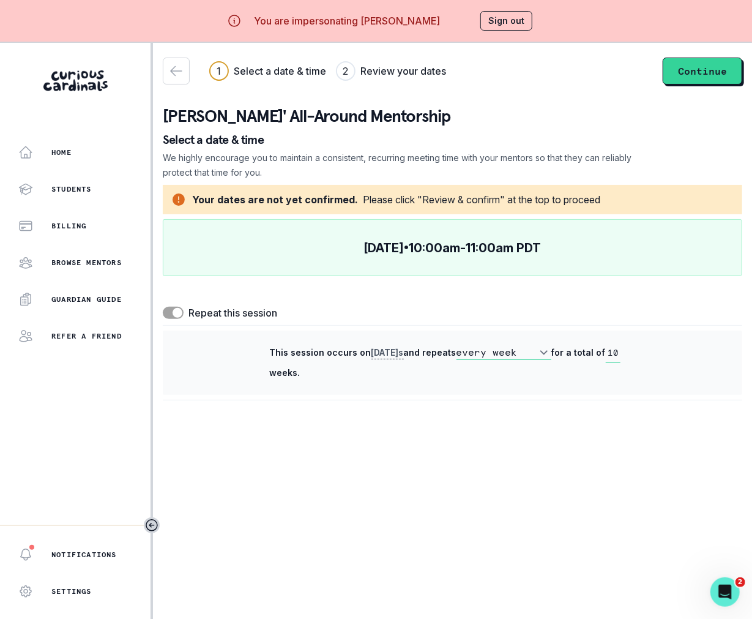
click at [176, 314] on span at bounding box center [178, 313] width 10 height 10
click at [163, 307] on input "checkbox" at bounding box center [162, 306] width 1 height 1
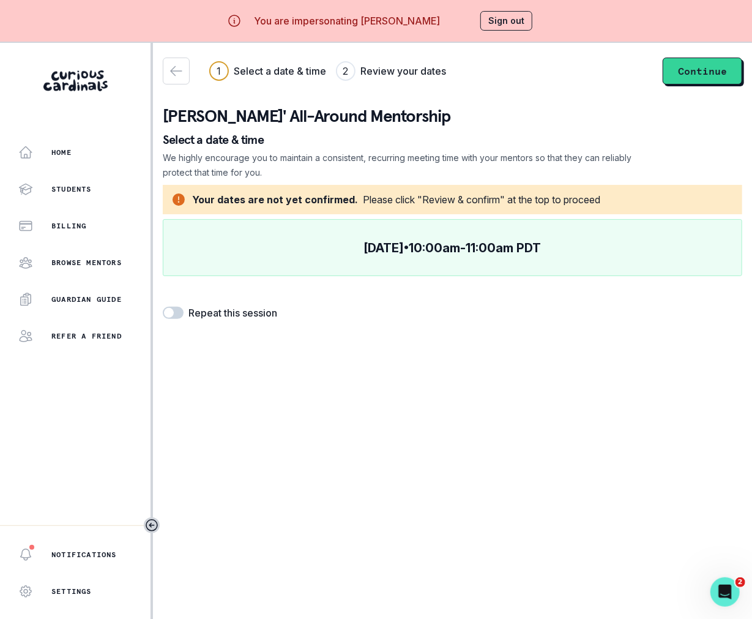
click at [176, 314] on span at bounding box center [173, 313] width 21 height 12
click at [163, 307] on input "checkbox" at bounding box center [162, 306] width 1 height 1
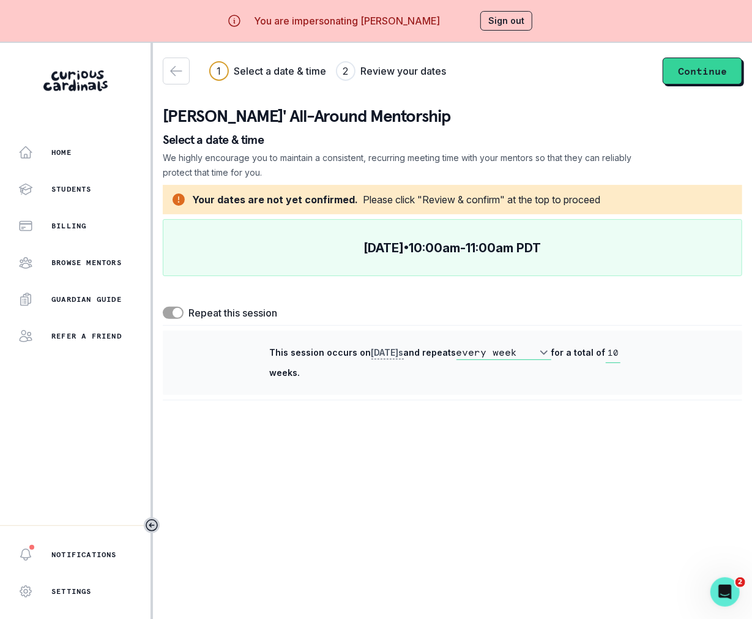
click at [177, 313] on span at bounding box center [178, 313] width 10 height 10
click at [163, 307] on input "checkbox" at bounding box center [162, 306] width 1 height 1
checkbox input "false"
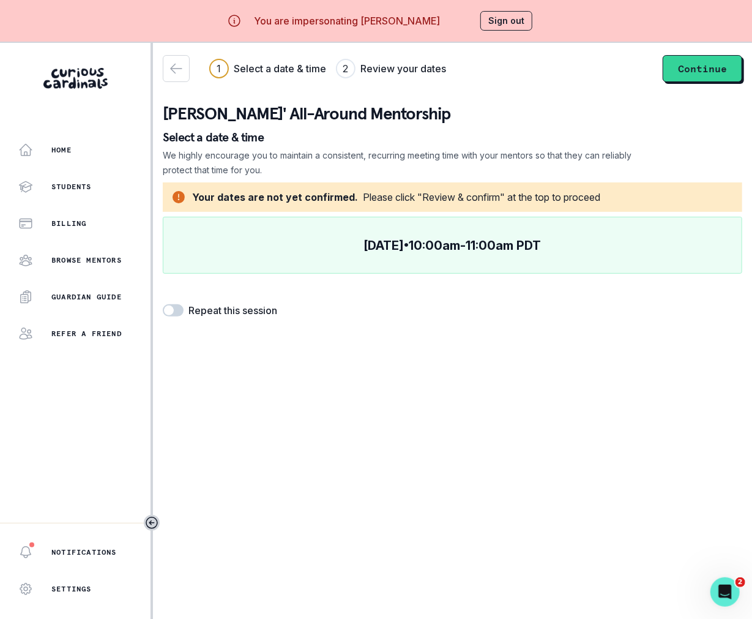
scroll to position [43, 0]
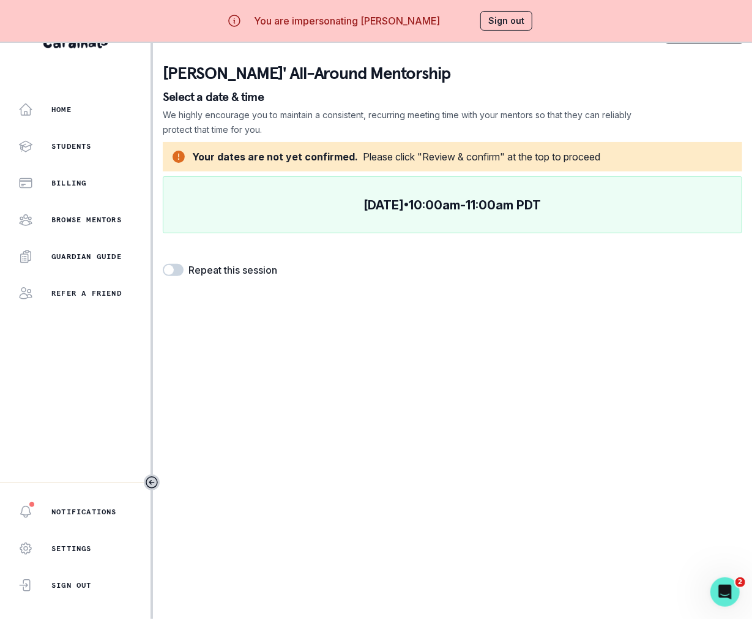
click at [512, 18] on button "Sign out" at bounding box center [506, 21] width 52 height 20
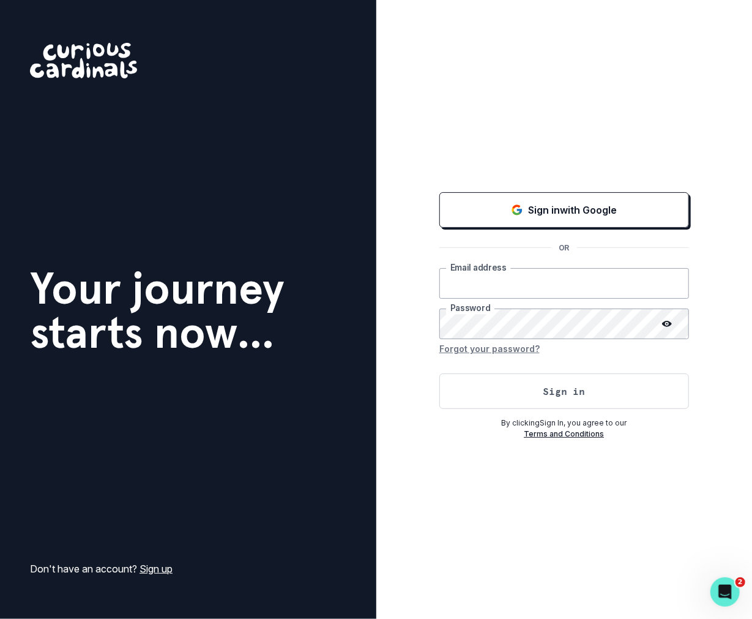
type input "[PERSON_NAME][EMAIL_ADDRESS][DOMAIN_NAME]"
click at [556, 386] on button "Sign in" at bounding box center [564, 390] width 250 height 35
